Goal: Transaction & Acquisition: Purchase product/service

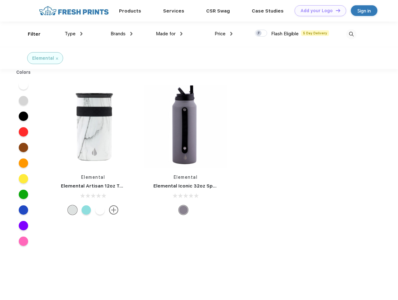
scroll to position [0, 0]
click at [318, 11] on link "Add your Logo Design Tool" at bounding box center [320, 10] width 52 height 11
click at [0, 0] on div "Design Tool" at bounding box center [0, 0] width 0 height 0
click at [335, 10] on link "Add your Logo Design Tool" at bounding box center [320, 10] width 52 height 11
click at [30, 34] on div "Filter" at bounding box center [34, 34] width 13 height 7
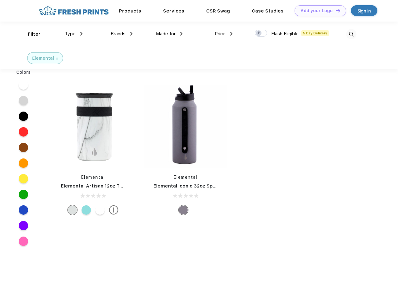
click at [74, 34] on span "Type" at bounding box center [70, 34] width 11 height 6
click at [121, 34] on span "Brands" at bounding box center [118, 34] width 15 height 6
click at [169, 34] on span "Made for" at bounding box center [166, 34] width 20 height 6
click at [224, 34] on span "Price" at bounding box center [219, 34] width 11 height 6
click at [261, 33] on div at bounding box center [261, 33] width 12 height 7
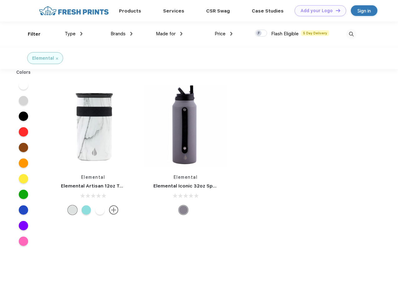
click at [259, 33] on input "checkbox" at bounding box center [257, 31] width 4 height 4
click at [351, 34] on img at bounding box center [351, 34] width 10 height 10
